Goal: Find specific page/section: Find specific page/section

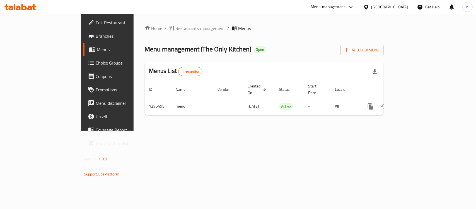
click at [400, 8] on div "Kuwait" at bounding box center [390, 7] width 37 height 6
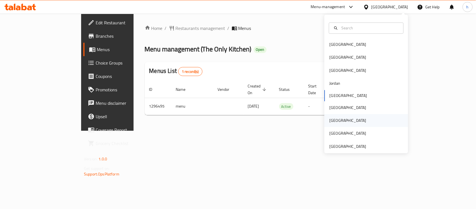
click at [334, 124] on div "[GEOGRAPHIC_DATA]" at bounding box center [348, 120] width 46 height 13
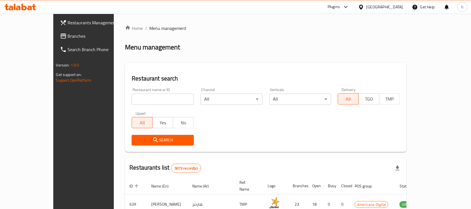
click at [68, 34] on span "Branches" at bounding box center [98, 36] width 60 height 7
